Goal: Task Accomplishment & Management: Use online tool/utility

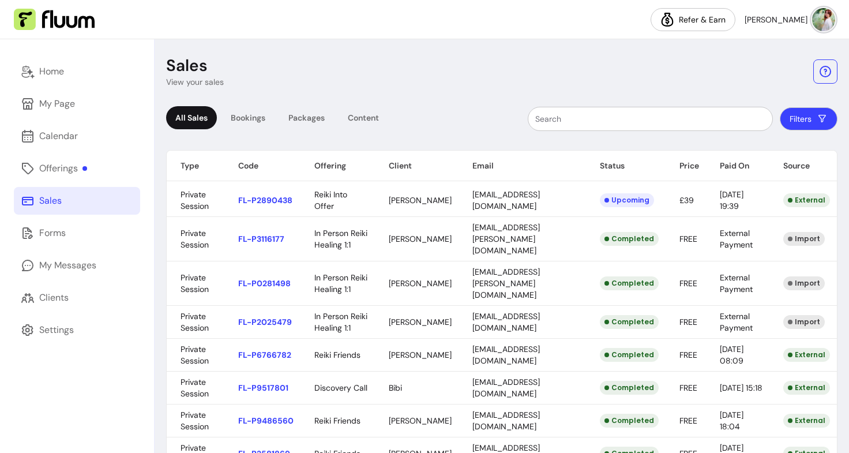
scroll to position [272, 0]
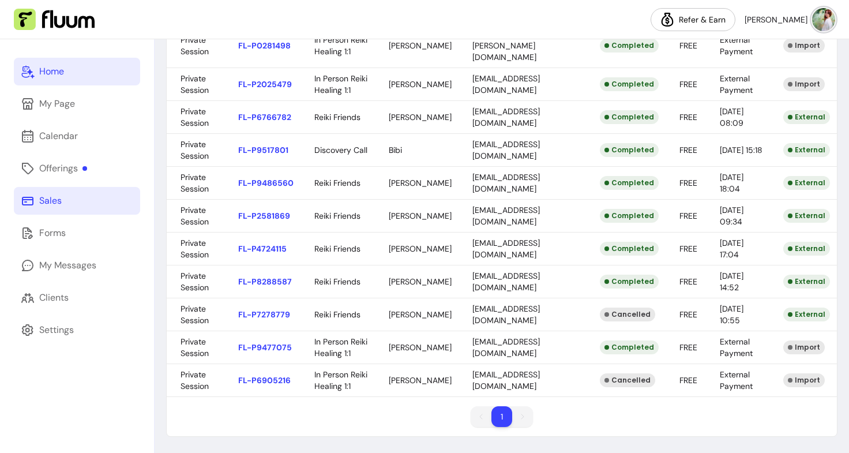
click at [44, 75] on div "Home" at bounding box center [51, 72] width 25 height 14
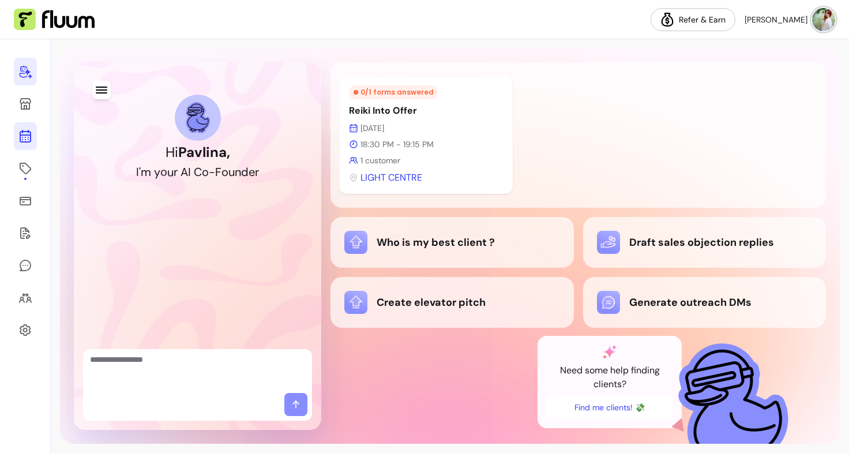
click at [29, 134] on icon at bounding box center [25, 136] width 14 height 14
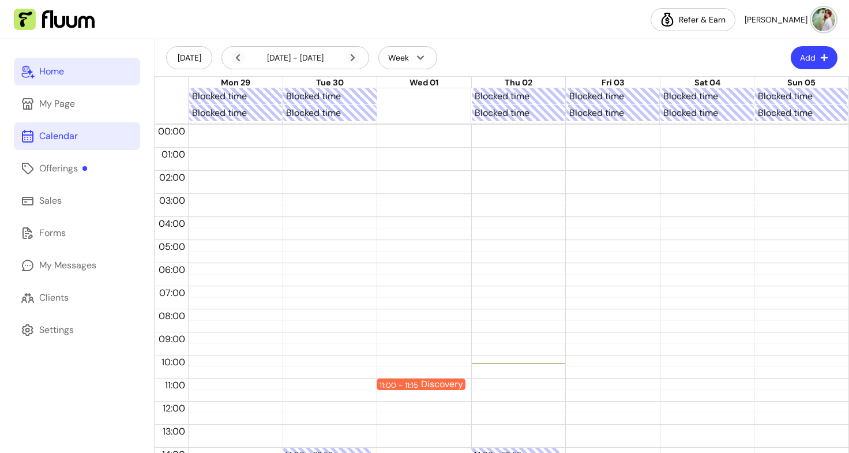
click at [58, 73] on div "Home" at bounding box center [51, 72] width 25 height 14
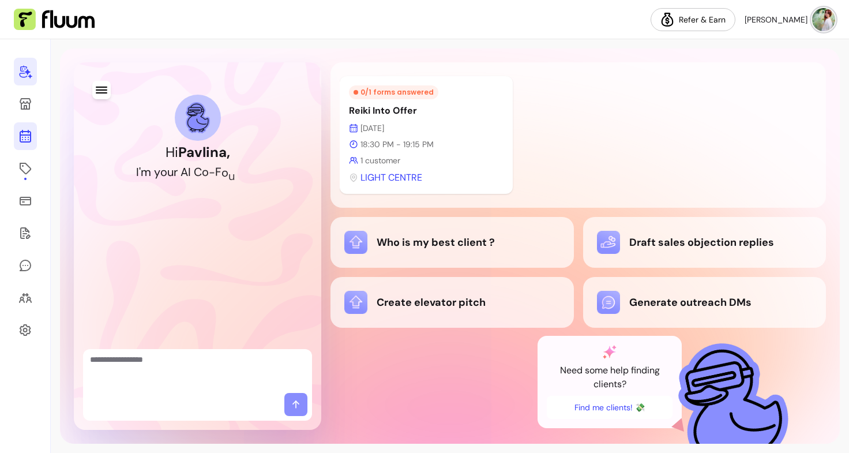
click at [30, 139] on icon at bounding box center [25, 90] width 195 height 164
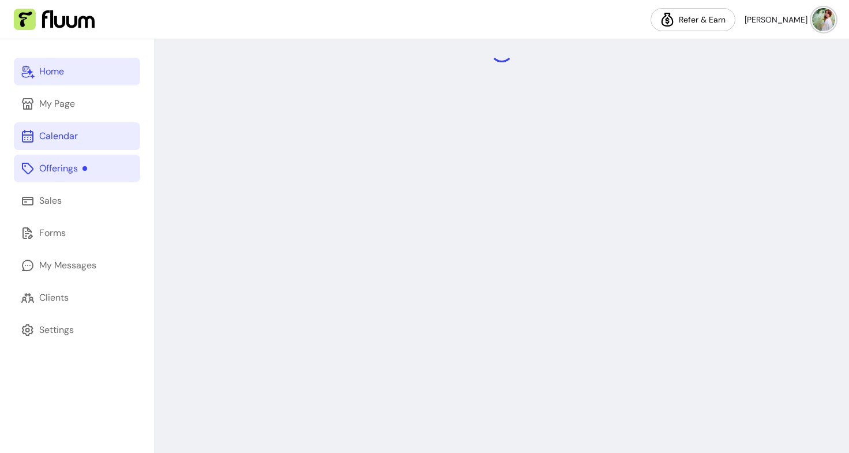
click at [92, 166] on link "Offerings" at bounding box center [77, 168] width 126 height 28
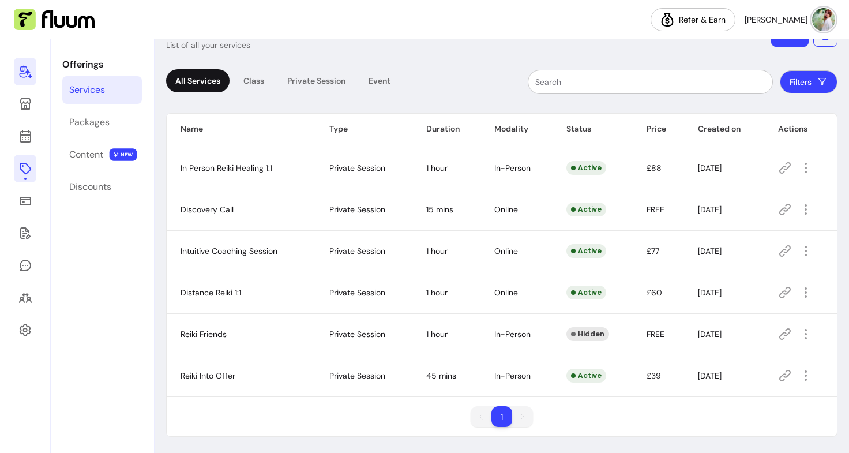
scroll to position [36, 0]
click at [801, 376] on icon "button" at bounding box center [804, 376] width 13 height 13
click at [639, 409] on div "1 1" at bounding box center [502, 421] width 670 height 30
click at [780, 375] on icon at bounding box center [785, 376] width 14 height 14
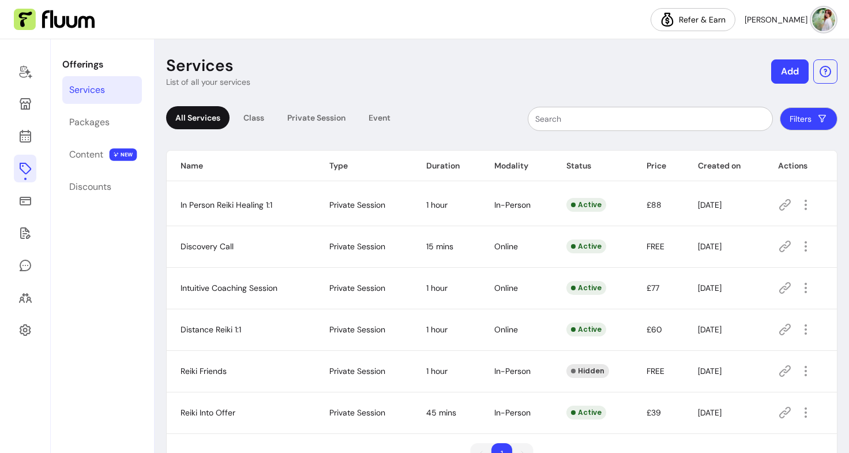
click at [781, 80] on button "Add" at bounding box center [789, 71] width 37 height 24
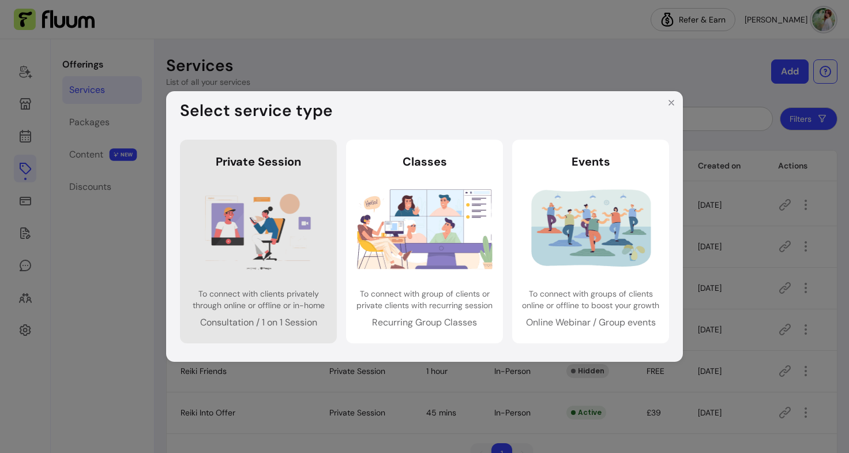
click at [227, 162] on header "Private Session" at bounding box center [258, 161] width 138 height 16
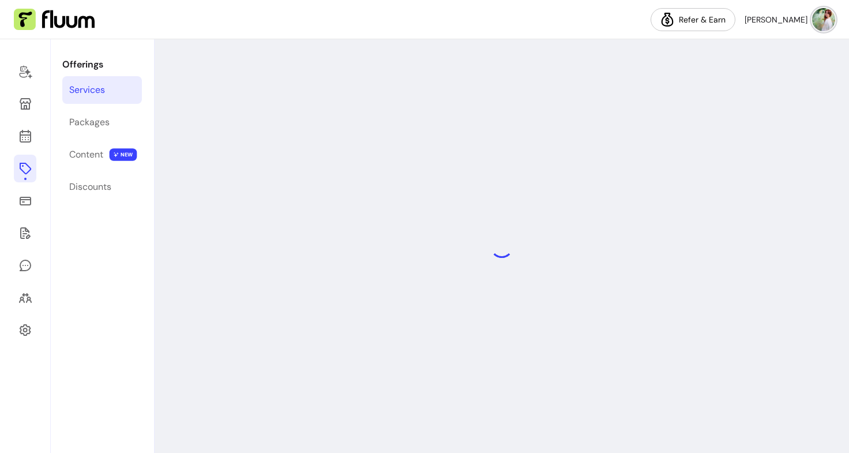
select select "***"
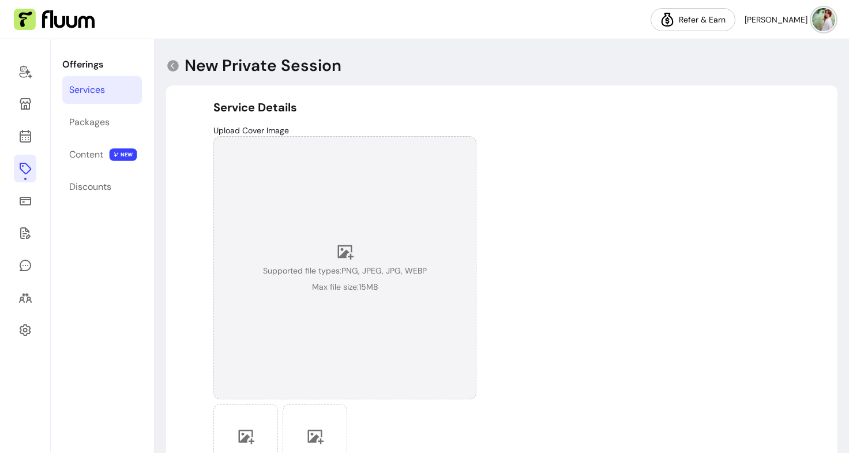
click at [317, 302] on div "Supported file types: PNG, JPEG, JPG, WEBP Max file size: 15 MB" at bounding box center [344, 267] width 263 height 263
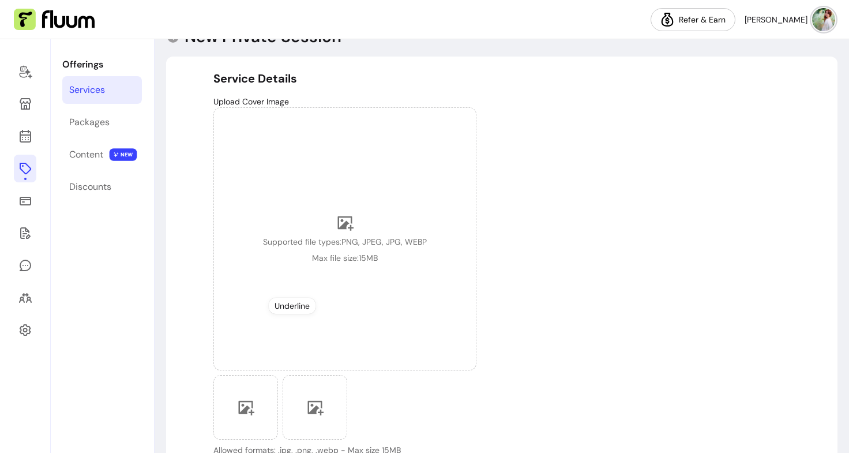
scroll to position [28, 0]
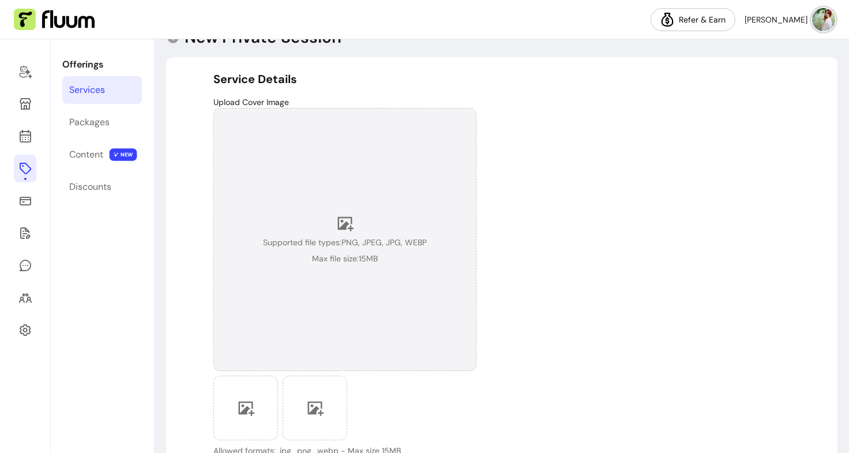
click at [368, 302] on div "Supported file types: PNG, JPEG, JPG, WEBP Max file size: 15 MB" at bounding box center [344, 239] width 263 height 263
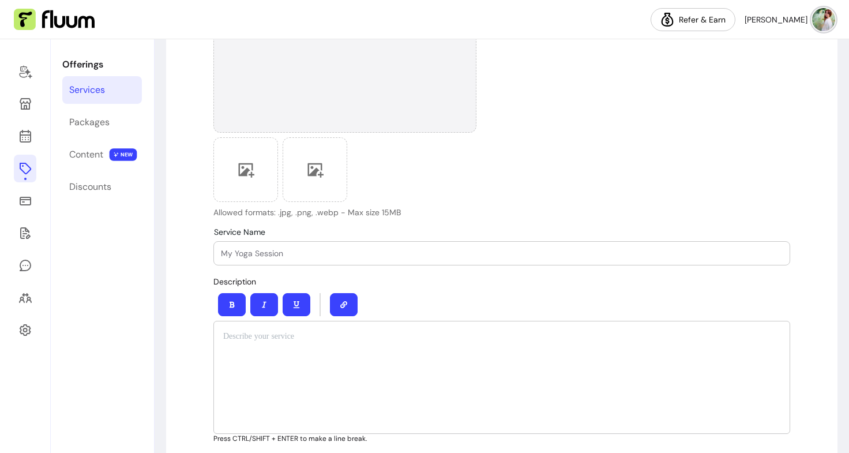
scroll to position [306, 0]
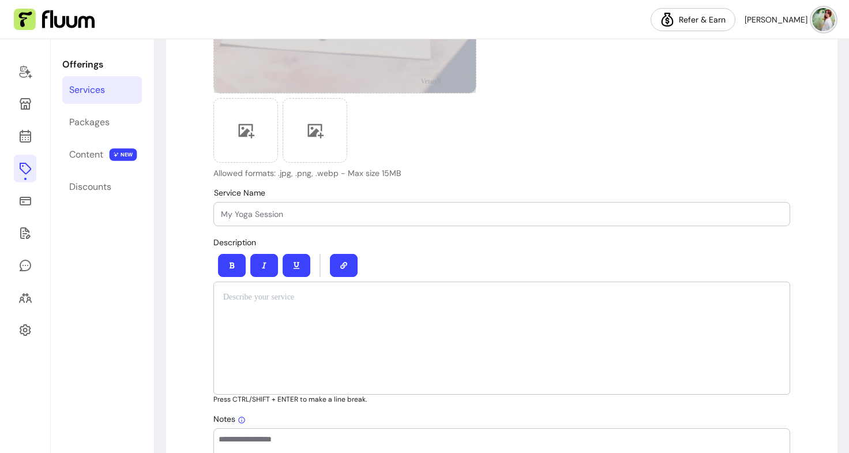
click at [279, 215] on input "Service Name" at bounding box center [501, 214] width 561 height 12
type input "R"
type input "Distance Reiki"
click at [240, 308] on div at bounding box center [501, 337] width 576 height 113
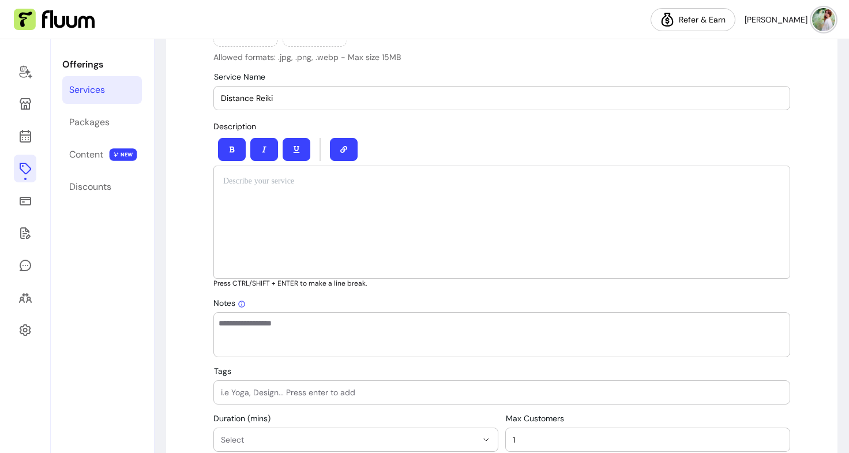
scroll to position [421, 0]
click at [245, 329] on textarea "Notes" at bounding box center [501, 334] width 566 height 35
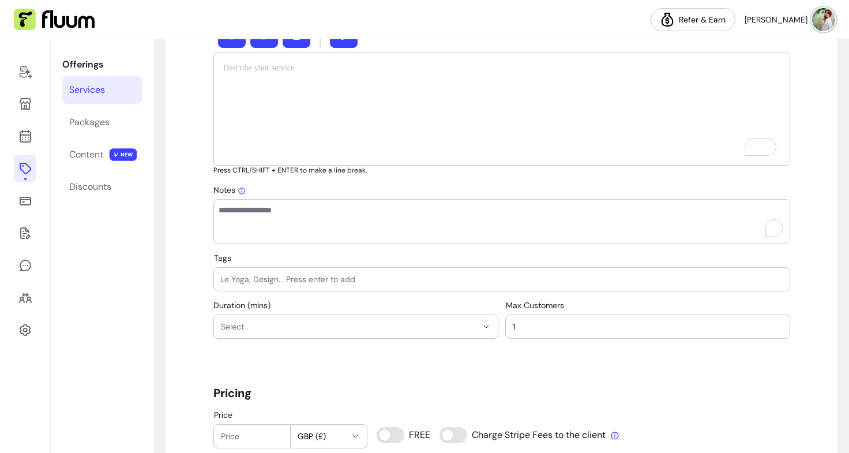
scroll to position [535, 0]
click at [243, 282] on input "Tags" at bounding box center [501, 279] width 561 height 12
type input "Reiki"
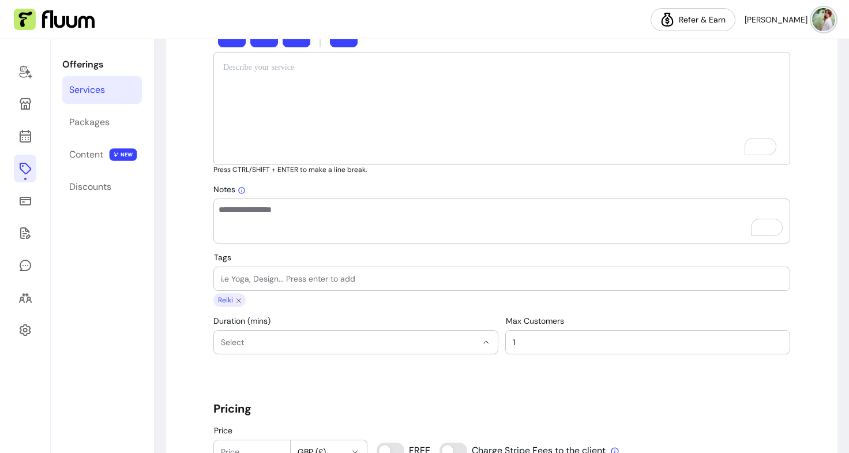
click at [246, 344] on span "Select" at bounding box center [349, 342] width 256 height 12
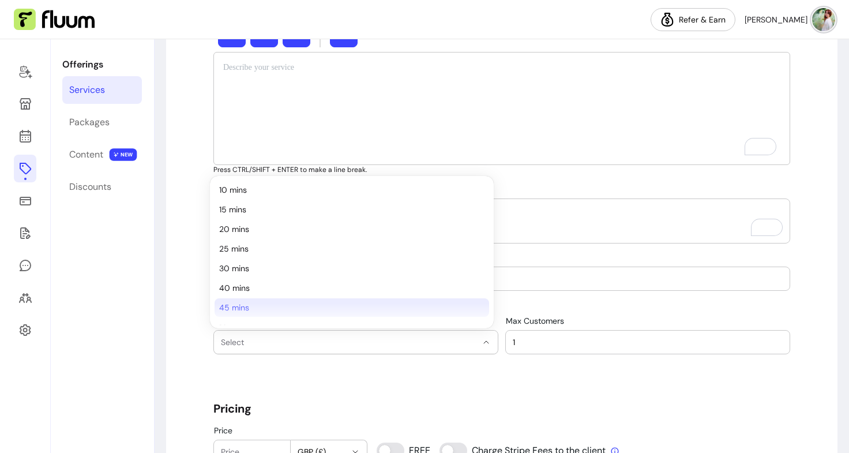
click at [243, 307] on span "45 mins" at bounding box center [346, 307] width 254 height 12
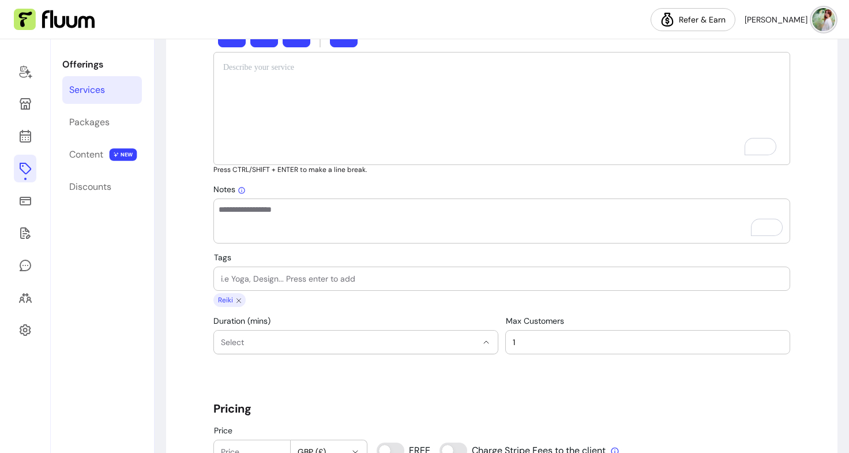
select select "**"
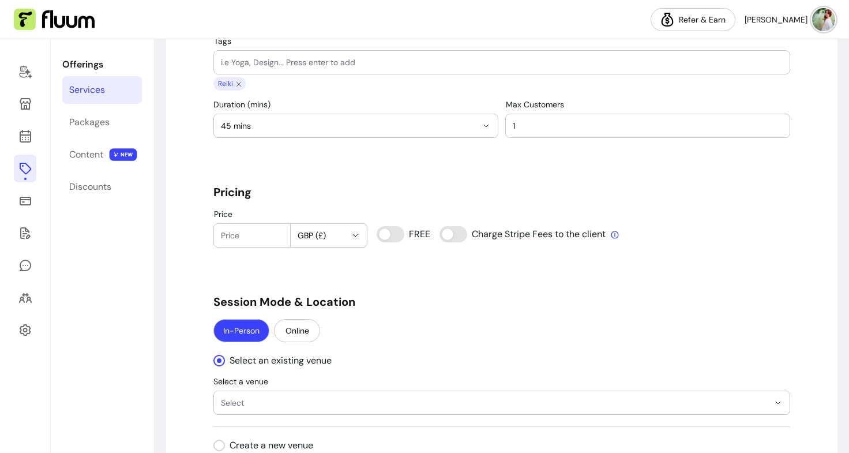
scroll to position [0, 0]
click at [242, 237] on input "Price" at bounding box center [252, 235] width 62 height 12
type input "0"
click at [459, 337] on div "In-Person Online" at bounding box center [501, 330] width 576 height 25
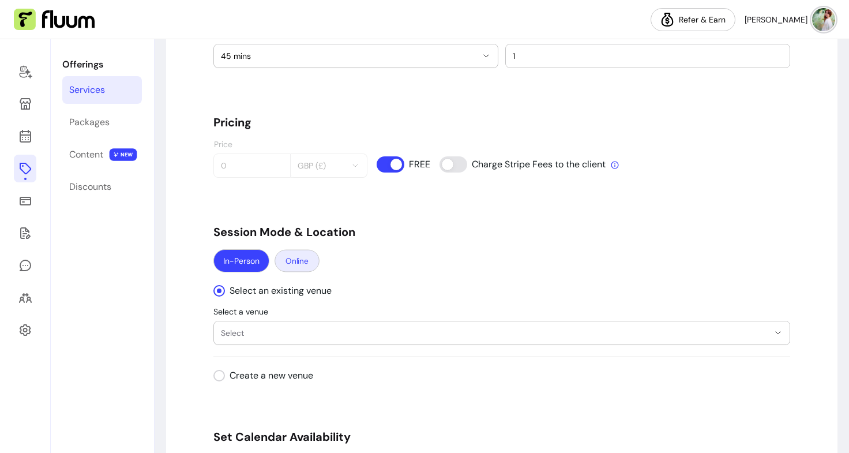
click at [298, 261] on button "Online" at bounding box center [296, 261] width 45 height 22
select select "****"
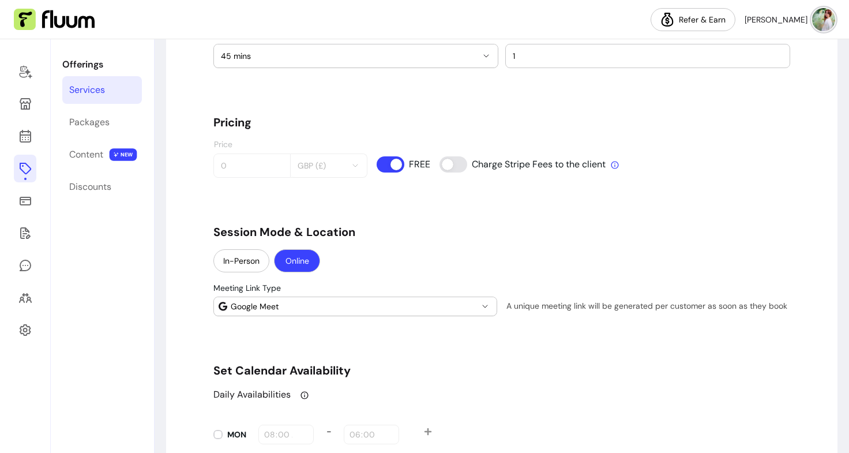
click at [321, 312] on button "Google Meet" at bounding box center [355, 306] width 282 height 18
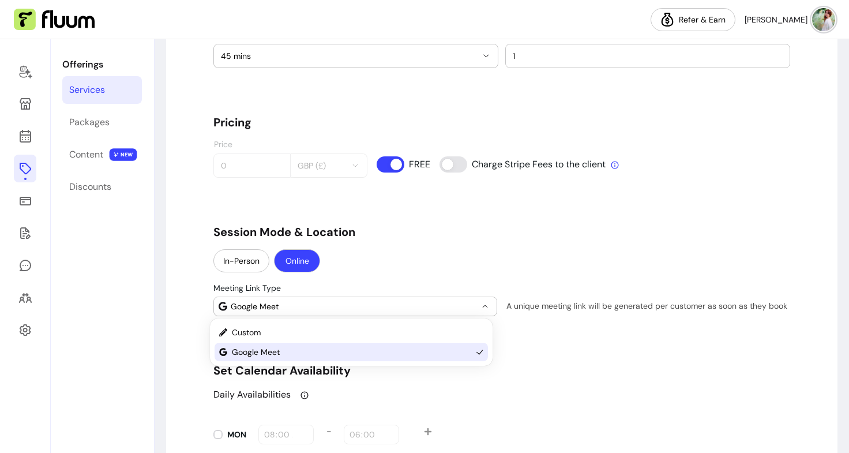
click at [321, 312] on button "Google Meet" at bounding box center [355, 306] width 282 height 18
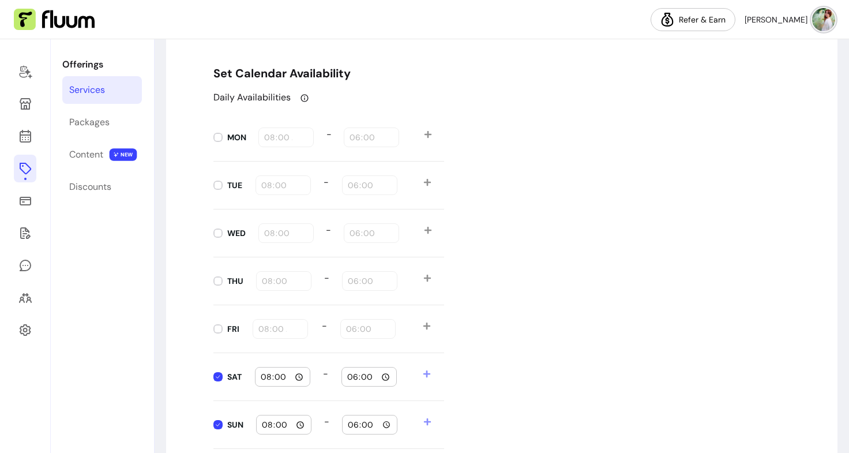
click at [293, 378] on input "08:00" at bounding box center [282, 376] width 45 height 13
type input "18:00"
click at [382, 374] on input "18:00" at bounding box center [368, 376] width 45 height 13
type input "21:00"
click at [529, 370] on div "Daily Availabilities MON 08:00 - 18:00 TUE 08:00 - 18:00 WED 08:00 - 18:00 THU …" at bounding box center [501, 270] width 576 height 358
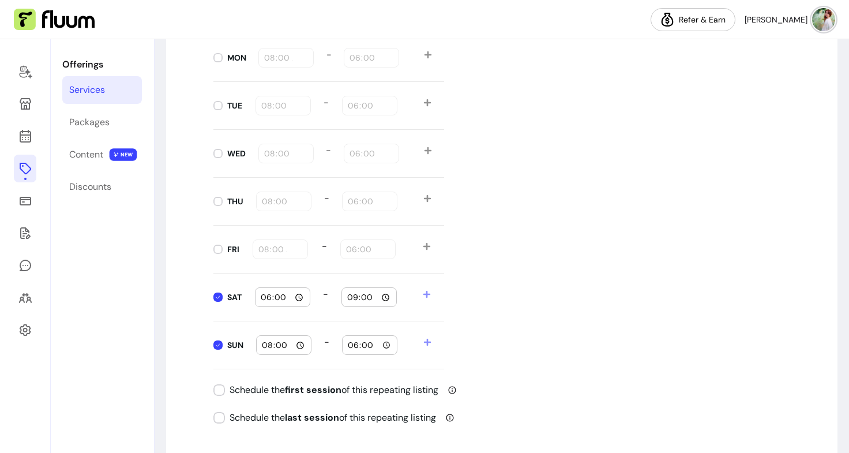
click at [296, 346] on input "08:00" at bounding box center [283, 344] width 45 height 13
click at [384, 346] on input "18:00" at bounding box center [369, 344] width 45 height 13
type input "21:00"
click at [540, 281] on div "Daily Availabilities MON 08:00 - 18:00 TUE 08:00 - 18:00 WED 08:00 - 18:00 THU …" at bounding box center [501, 190] width 576 height 358
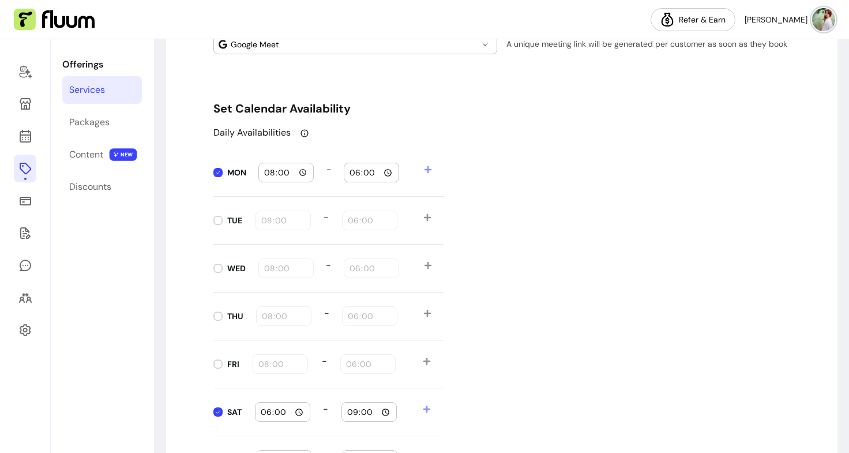
click at [299, 175] on input "08:00" at bounding box center [285, 172] width 45 height 13
type input "18:00"
click at [370, 173] on input "18:00" at bounding box center [371, 172] width 45 height 13
click at [383, 172] on input "18:00" at bounding box center [371, 172] width 45 height 13
type input "21:00"
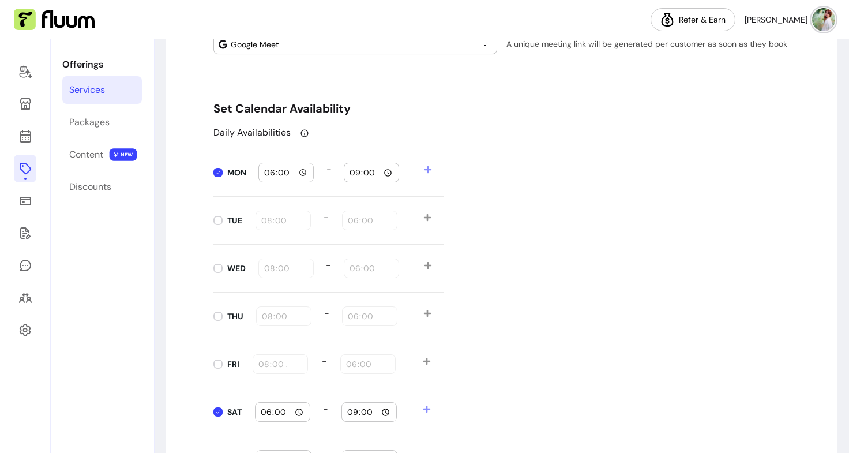
click at [363, 142] on div "Daily Availabilities MON 18:00 - 21:00 TUE 08:00 - 18:00 WED 08:00 - 18:00 THU …" at bounding box center [501, 305] width 576 height 358
click at [283, 223] on div "TUE 08:00 - 18:00" at bounding box center [328, 221] width 231 height 48
click at [557, 262] on div "Daily Availabilities MON 18:00 - 21:00 TUE 08:00 - 18:00 WED 08:00 - 18:00 THU …" at bounding box center [501, 305] width 576 height 358
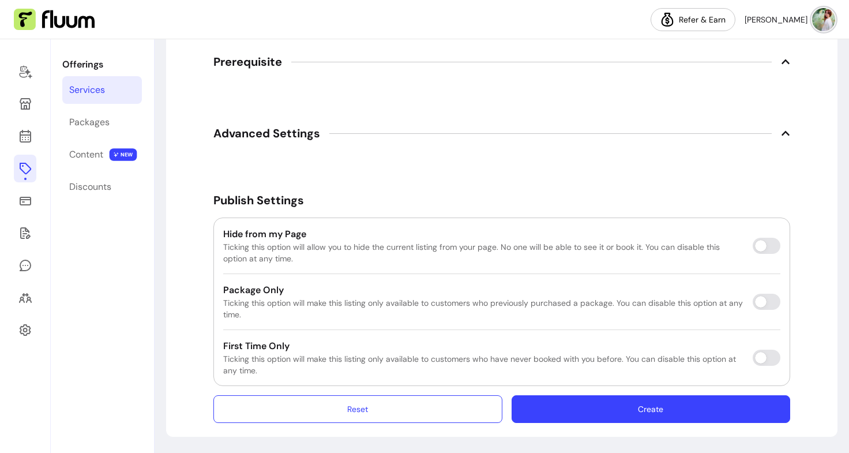
click at [611, 413] on button "Create" at bounding box center [650, 409] width 278 height 28
